Goal: Check status

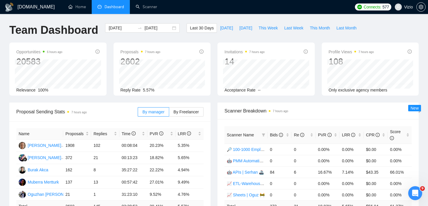
click at [221, 28] on span "[DATE]" at bounding box center [226, 28] width 13 height 6
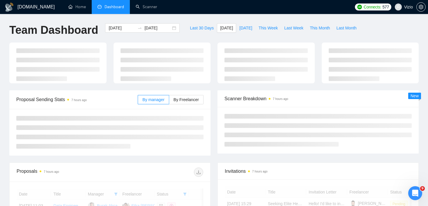
click at [213, 36] on div "Last 30 Days [DATE] [DATE] This Week Last Week This Month Last Month" at bounding box center [273, 32] width 180 height 19
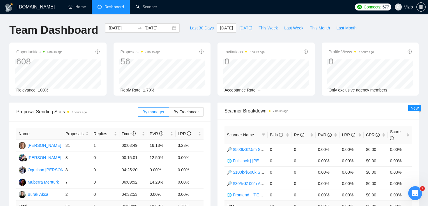
click at [247, 32] on button "[DATE]" at bounding box center [245, 27] width 19 height 9
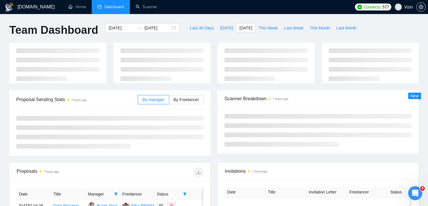
type input "[DATE]"
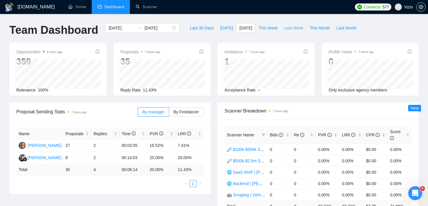
click at [283, 28] on button "Last Week" at bounding box center [294, 27] width 26 height 9
type input "[DATE]"
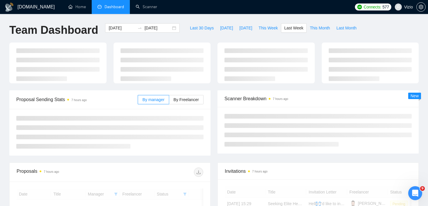
click at [241, 17] on div "[DOMAIN_NAME] Home Dashboard Scanner Connects: 577 Vizio Team Dashboard [DATE] …" at bounding box center [214, 153] width 428 height 307
